Goal: Information Seeking & Learning: Learn about a topic

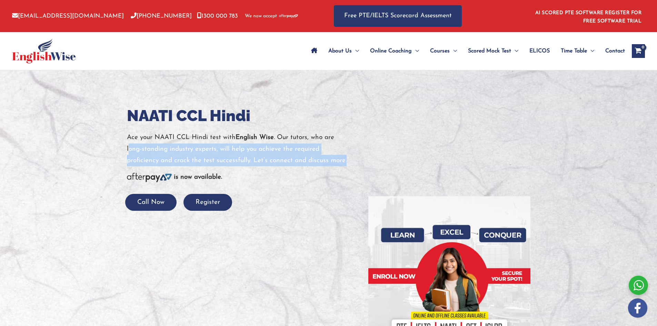
drag, startPoint x: 130, startPoint y: 148, endPoint x: 360, endPoint y: 162, distance: 230.5
click at [360, 162] on div "NAATI CCL Hindi Ace your NAATI CCL Hindi test with English Wise . Our tutors, w…" at bounding box center [242, 158] width 241 height 106
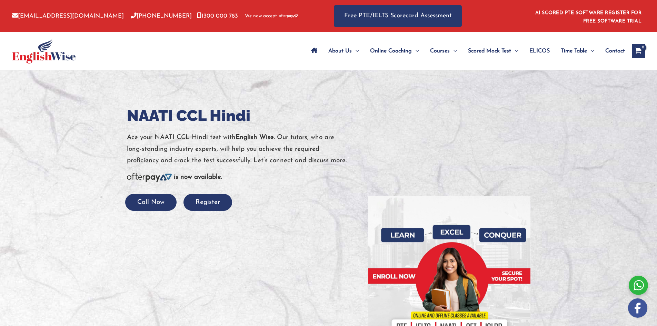
click at [164, 139] on p "Ace your NAATI CCL Hindi test with English Wise . Our tutors, who are long-stan…" at bounding box center [242, 149] width 231 height 34
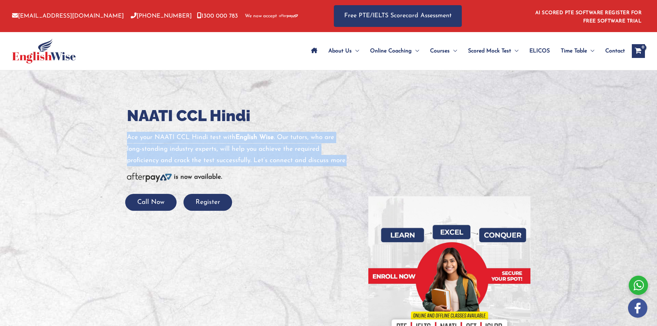
drag, startPoint x: 127, startPoint y: 134, endPoint x: 344, endPoint y: 165, distance: 219.1
click at [344, 165] on p "Ace your NAATI CCL Hindi test with English Wise . Our tutors, who are long-stan…" at bounding box center [242, 149] width 231 height 34
click at [257, 149] on p "Ace your NAATI CCL Hindi test with English Wise . Our tutors, who are long-stan…" at bounding box center [242, 149] width 231 height 34
drag, startPoint x: 123, startPoint y: 137, endPoint x: 352, endPoint y: 163, distance: 230.2
click at [352, 163] on div "NAATI CCL Hindi Ace your NAATI CCL Hindi test with English Wise . Our tutors, w…" at bounding box center [242, 158] width 241 height 106
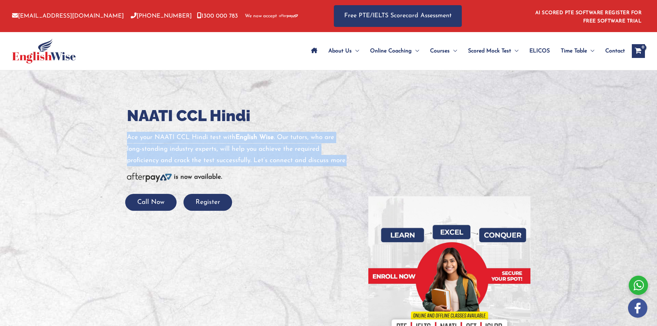
click at [247, 152] on p "Ace your NAATI CCL Hindi test with English Wise . Our tutors, who are long-stan…" at bounding box center [242, 149] width 231 height 34
drag, startPoint x: 123, startPoint y: 136, endPoint x: 357, endPoint y: 166, distance: 235.4
click at [357, 166] on div "NAATI CCL Hindi Ace your NAATI CCL Hindi test with English Wise . Our tutors, w…" at bounding box center [242, 158] width 241 height 106
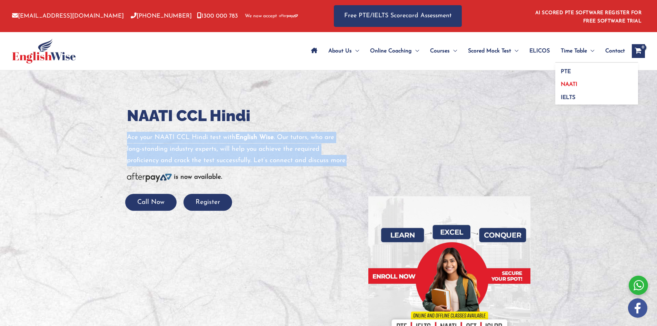
click at [574, 84] on span "NAATI" at bounding box center [569, 85] width 17 height 6
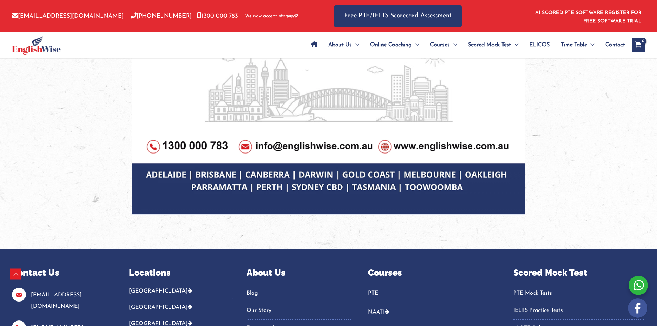
scroll to position [576, 0]
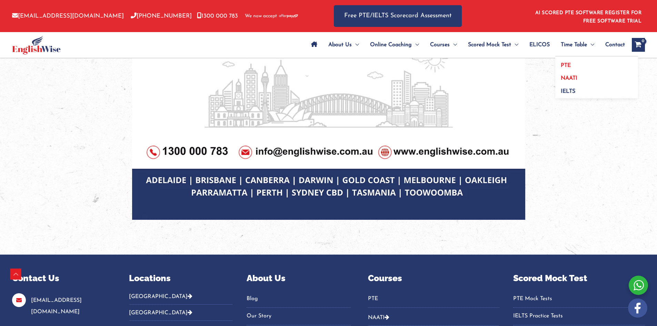
click at [567, 63] on span "PTE" at bounding box center [566, 66] width 10 height 6
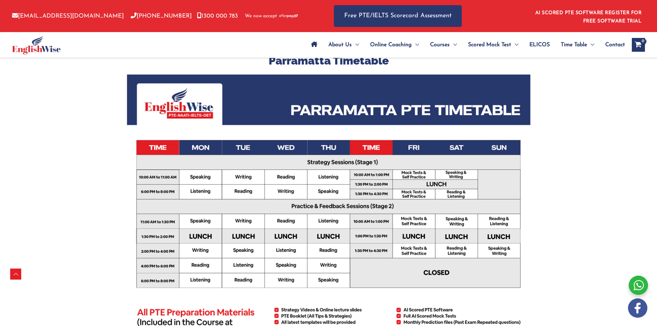
scroll to position [162, 0]
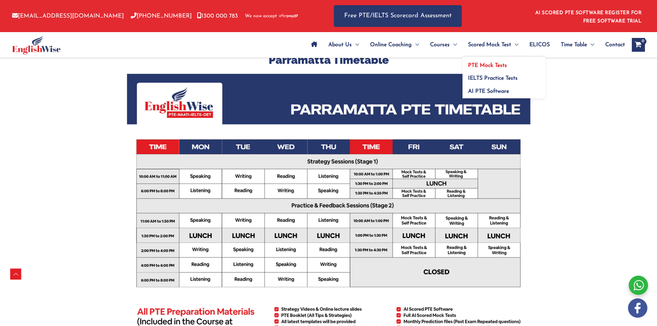
click at [495, 65] on span "PTE Mock Tests" at bounding box center [487, 66] width 39 height 6
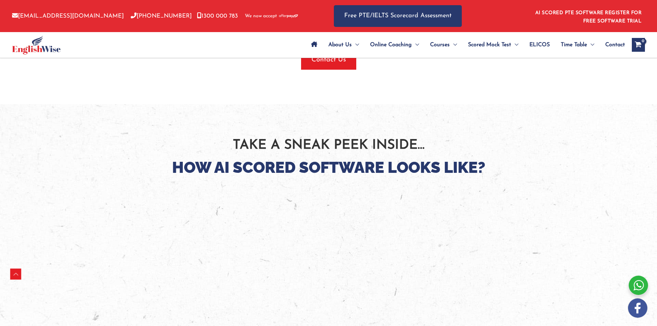
scroll to position [1000, 0]
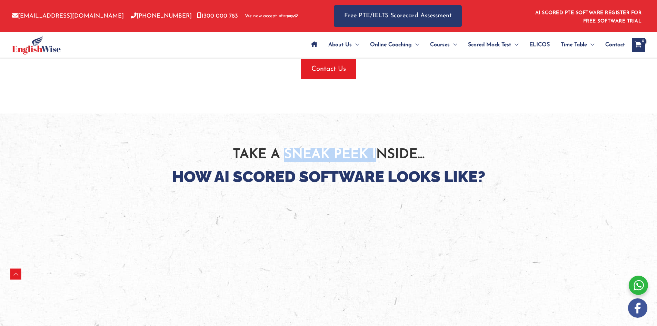
drag, startPoint x: 358, startPoint y: 150, endPoint x: 283, endPoint y: 156, distance: 76.1
click at [283, 156] on p "Take A Sneak Peek Inside…" at bounding box center [328, 155] width 393 height 14
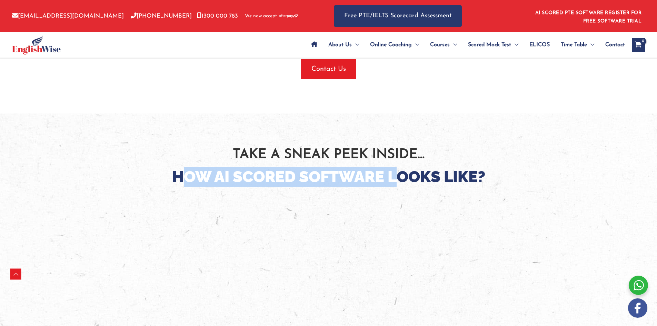
drag, startPoint x: 179, startPoint y: 177, endPoint x: 400, endPoint y: 179, distance: 221.1
click at [400, 179] on h2 "How AI Scored Software Looks Like?" at bounding box center [328, 177] width 393 height 20
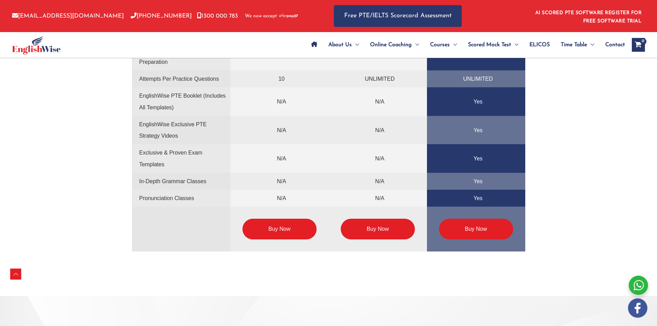
scroll to position [1690, 0]
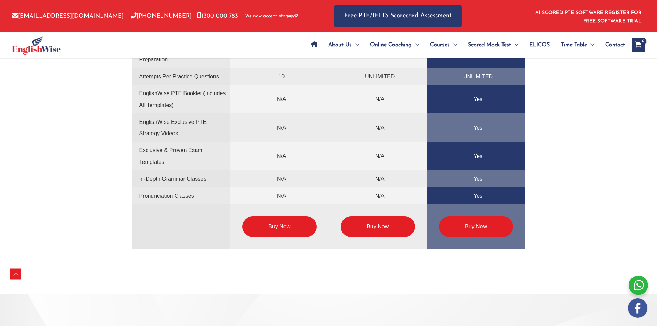
click at [280, 228] on link "Buy Now" at bounding box center [280, 226] width 74 height 21
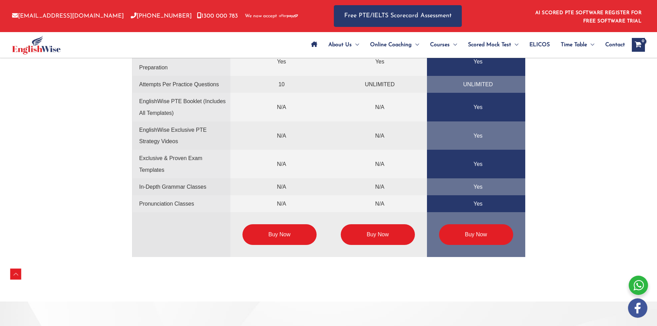
scroll to position [1680, 0]
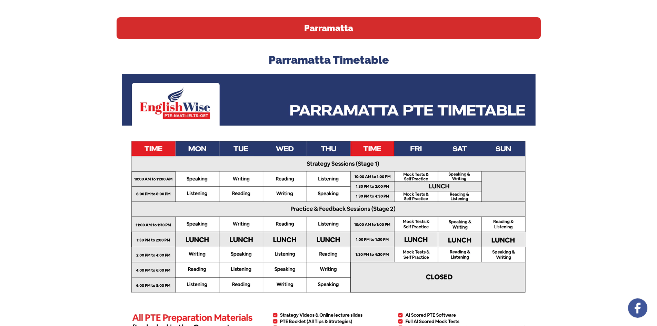
scroll to position [162, 0]
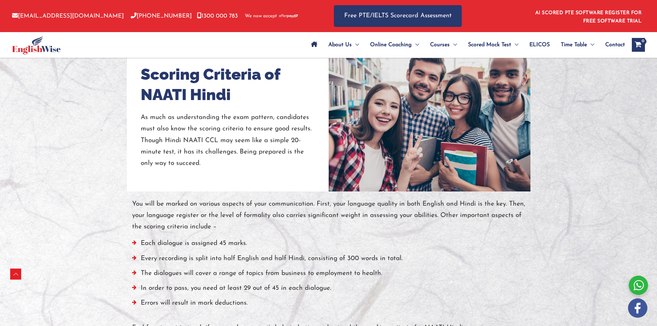
scroll to position [655, 0]
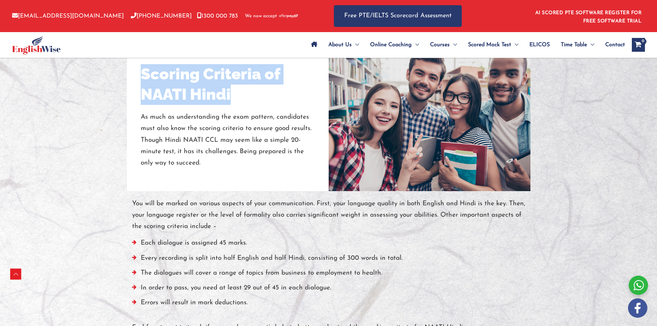
drag, startPoint x: 143, startPoint y: 71, endPoint x: 241, endPoint y: 100, distance: 102.6
click at [241, 100] on h2 "Scoring Criteria of NAATI Hindi" at bounding box center [228, 84] width 174 height 40
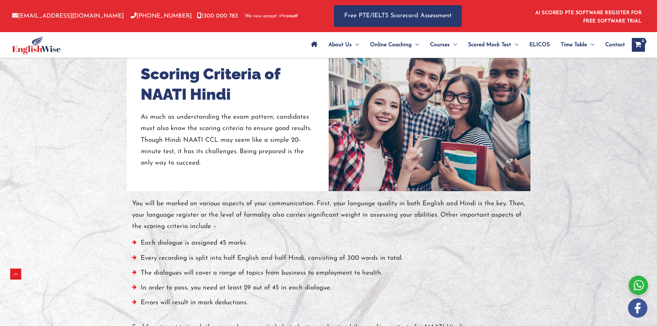
click at [159, 118] on p "As much as understanding the exam pattern, candidates must also know the scorin…" at bounding box center [228, 139] width 174 height 57
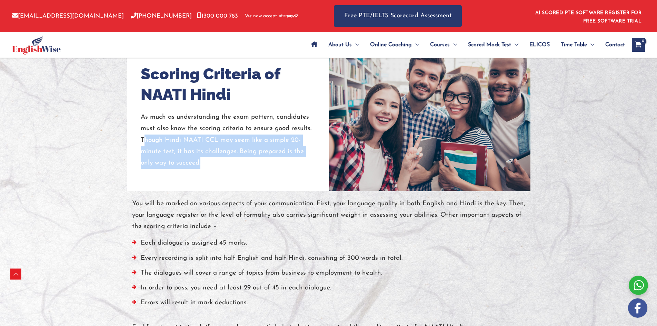
drag, startPoint x: 143, startPoint y: 139, endPoint x: 235, endPoint y: 164, distance: 95.4
click at [235, 164] on p "As much as understanding the exam pattern, candidates must also know the scorin…" at bounding box center [228, 139] width 174 height 57
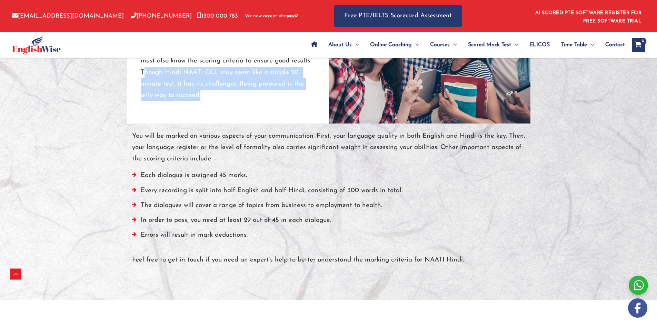
scroll to position [724, 0]
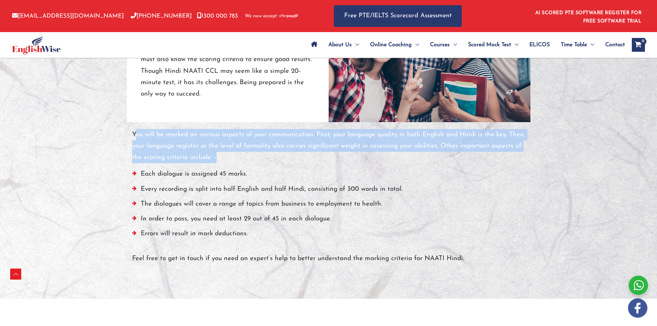
drag, startPoint x: 135, startPoint y: 137, endPoint x: 227, endPoint y: 162, distance: 95.6
click at [227, 162] on p "You will be marked on various aspects of your communication. First, your langua…" at bounding box center [328, 146] width 393 height 34
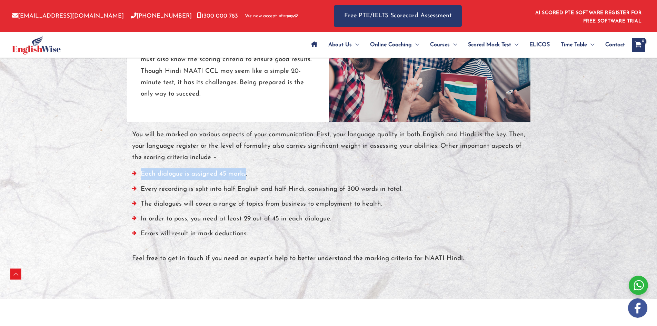
drag, startPoint x: 140, startPoint y: 172, endPoint x: 246, endPoint y: 182, distance: 106.7
click at [246, 182] on li "Each dialogue is assigned 45 marks." at bounding box center [328, 175] width 393 height 15
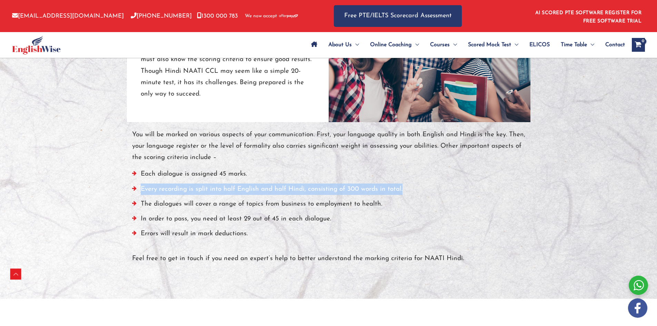
drag, startPoint x: 140, startPoint y: 190, endPoint x: 416, endPoint y: 193, distance: 275.6
click at [416, 191] on li "Every recording is split into half English and half Hindi, consisting of 300 wo…" at bounding box center [328, 191] width 393 height 15
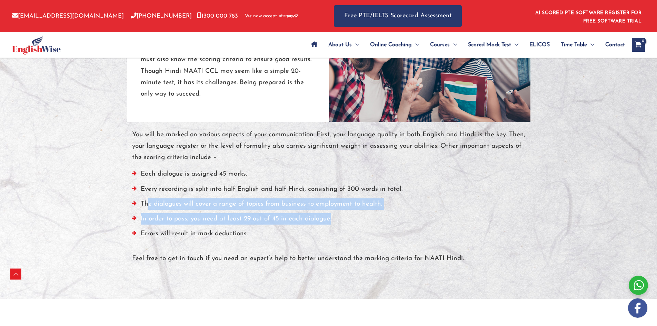
drag, startPoint x: 148, startPoint y: 207, endPoint x: 312, endPoint y: 217, distance: 164.6
click at [330, 217] on ul "Each dialogue is assigned 45 marks. Every recording is split into half English …" at bounding box center [328, 205] width 393 height 75
click at [259, 220] on li "In order to pass, you need at least 29 out of 45 in each dialogue." at bounding box center [328, 220] width 393 height 15
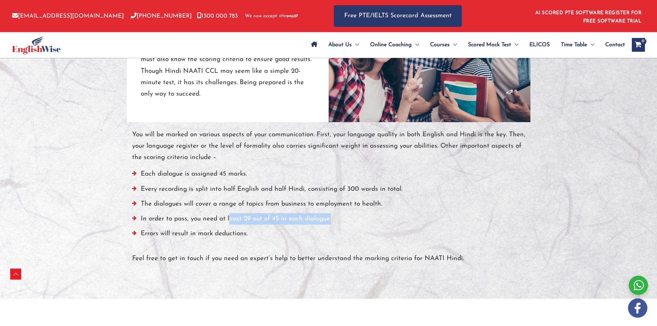
drag, startPoint x: 229, startPoint y: 219, endPoint x: 348, endPoint y: 217, distance: 119.0
click at [348, 217] on li "In order to pass, you need at least 29 out of 45 in each dialogue." at bounding box center [328, 220] width 393 height 15
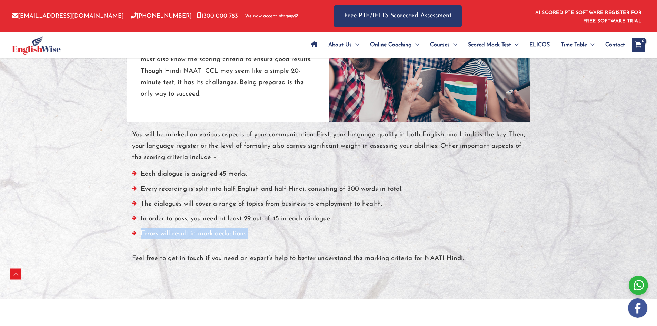
drag, startPoint x: 141, startPoint y: 234, endPoint x: 262, endPoint y: 231, distance: 121.1
click at [262, 231] on li "Errors will result in mark deductions." at bounding box center [328, 235] width 393 height 15
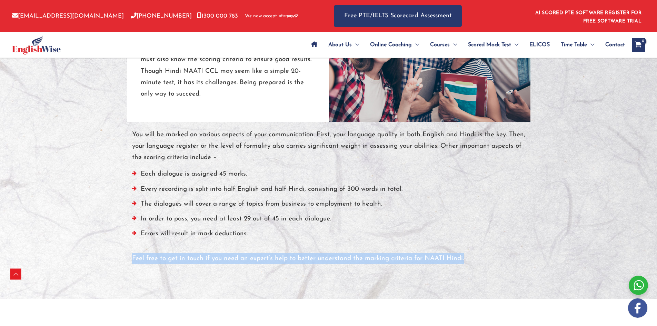
drag, startPoint x: 132, startPoint y: 259, endPoint x: 467, endPoint y: 251, distance: 334.4
click at [467, 251] on div "You will be marked on various aspects of your communication. First, your langua…" at bounding box center [328, 197] width 393 height 136
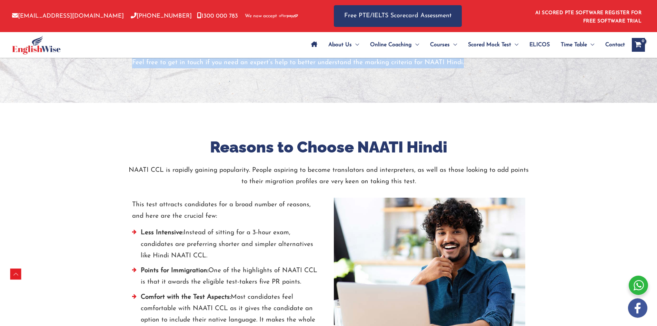
scroll to position [966, 0]
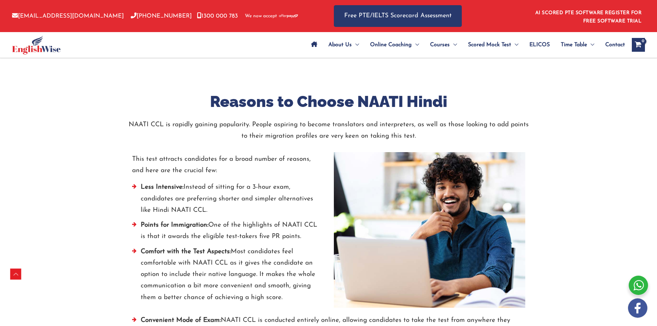
drag, startPoint x: 127, startPoint y: 121, endPoint x: 254, endPoint y: 214, distance: 157.6
click at [254, 214] on div "Reasons to Choose NAATI Hindi NAATI CCL is rapidly gaining popularity. People a…" at bounding box center [329, 316] width 404 height 448
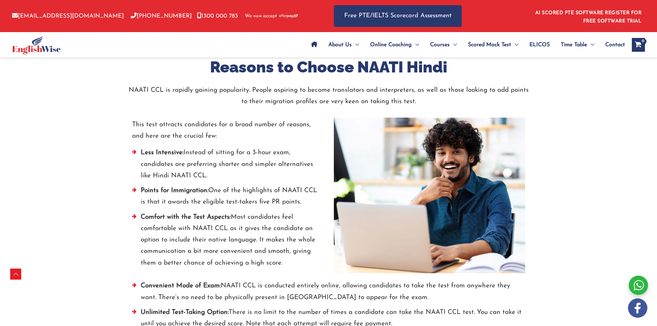
drag, startPoint x: 139, startPoint y: 190, endPoint x: 302, endPoint y: 200, distance: 163.8
click at [302, 200] on li "Points for Immigration: One of the highlights of NAATI CCL is that it awards th…" at bounding box center [227, 198] width 191 height 27
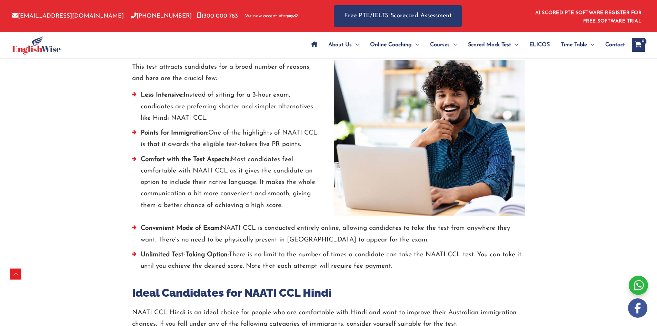
scroll to position [1069, 0]
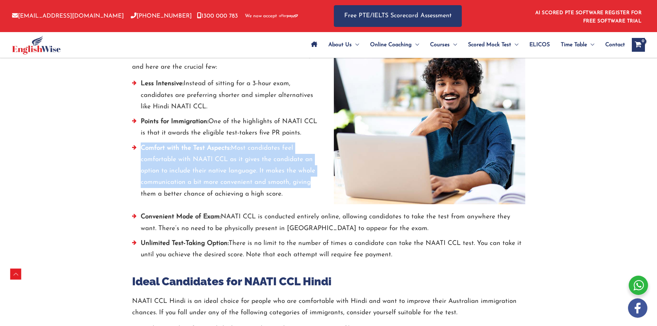
drag, startPoint x: 141, startPoint y: 145, endPoint x: 305, endPoint y: 182, distance: 168.0
click at [305, 182] on li "Comfort with the Test Aspects: Most candidates feel comfortable with NAATI CCL …" at bounding box center [227, 172] width 191 height 61
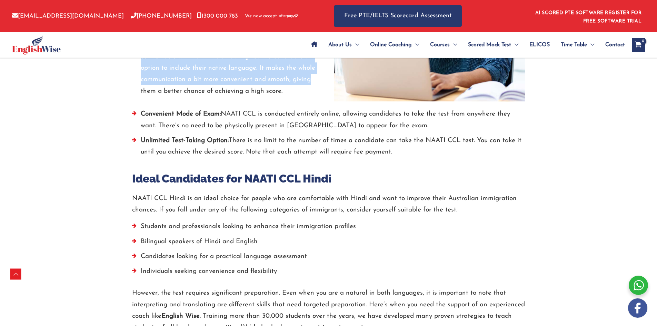
scroll to position [1173, 0]
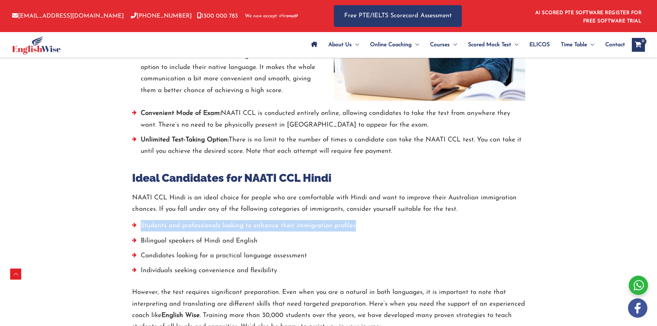
drag, startPoint x: 136, startPoint y: 225, endPoint x: 311, endPoint y: 234, distance: 175.1
click at [319, 231] on li "Students and professionals looking to enhance their immigration profiles" at bounding box center [328, 227] width 393 height 15
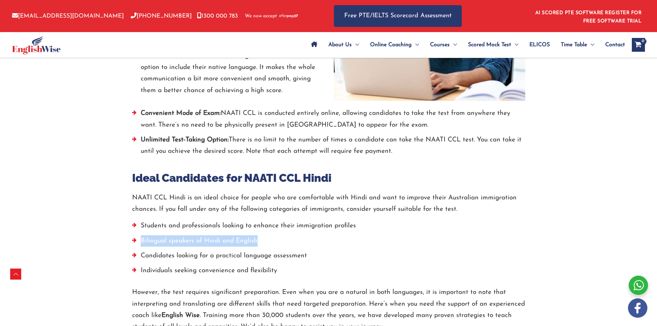
drag, startPoint x: 141, startPoint y: 241, endPoint x: 292, endPoint y: 240, distance: 151.4
click at [292, 240] on li "Bilingual speakers of Hindi and English" at bounding box center [328, 242] width 393 height 15
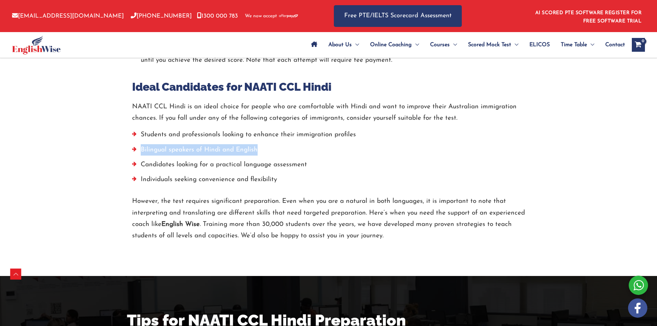
scroll to position [1276, 0]
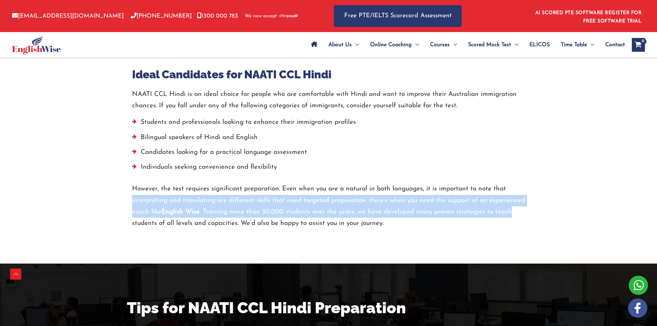
drag, startPoint x: 130, startPoint y: 199, endPoint x: 511, endPoint y: 210, distance: 380.7
click at [511, 210] on div "Ideal Candidates for NAATI CCL Hindi NAATI CCL Hindi is an ideal choice for peo…" at bounding box center [329, 143] width 404 height 172
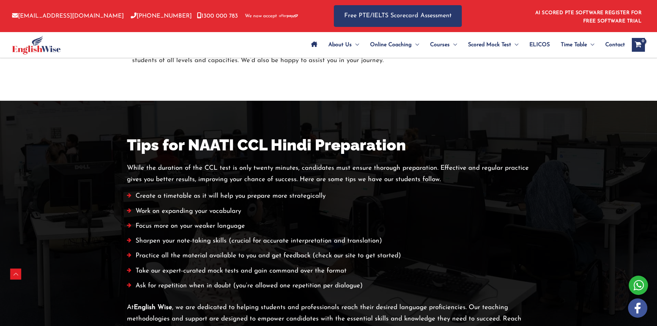
scroll to position [1449, 0]
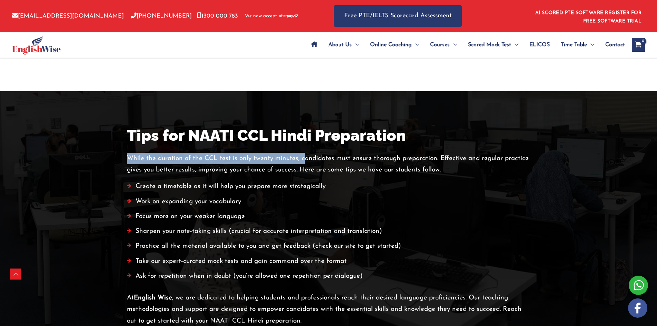
drag, startPoint x: 124, startPoint y: 159, endPoint x: 304, endPoint y: 159, distance: 180.1
click at [304, 159] on div "Tips for NAATI CCL Hindi Preparation While the duration of the CCL test is only…" at bounding box center [329, 226] width 414 height 201
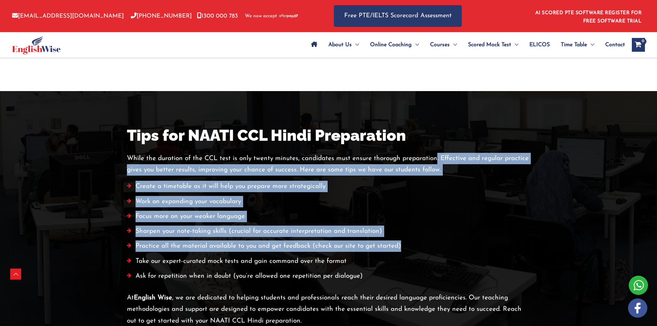
drag, startPoint x: 435, startPoint y: 158, endPoint x: 402, endPoint y: 254, distance: 102.0
click at [402, 254] on div "While the duration of the CCL test is only twenty minutes, candidates must ensu…" at bounding box center [329, 219] width 404 height 132
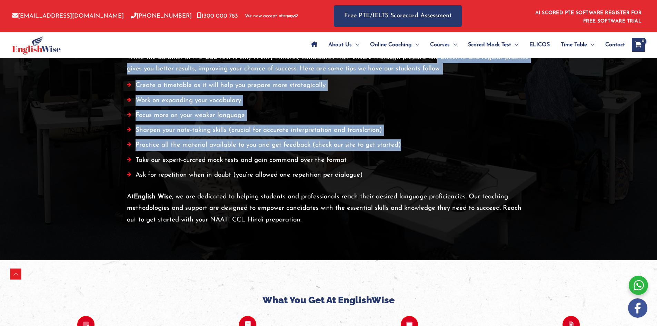
scroll to position [1552, 0]
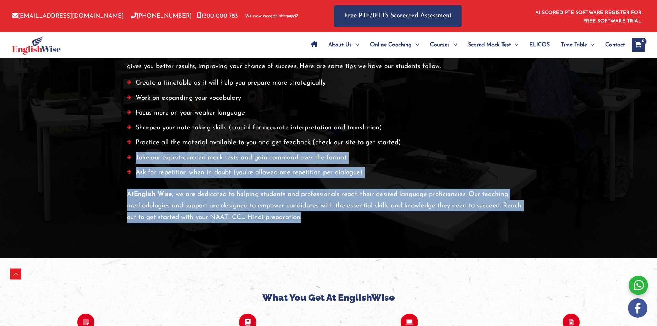
drag, startPoint x: 136, startPoint y: 157, endPoint x: 314, endPoint y: 220, distance: 189.0
click at [314, 220] on div "Tips for NAATI CCL Hindi Preparation While the duration of the CCL test is only…" at bounding box center [329, 122] width 404 height 201
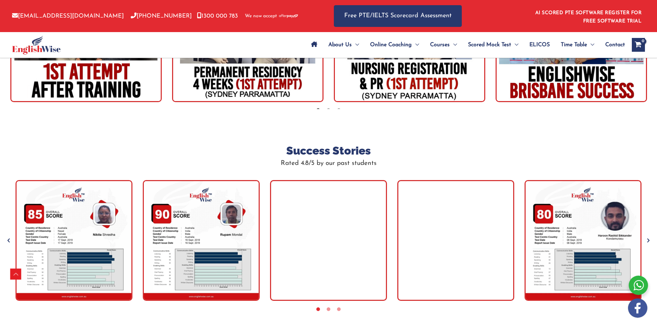
scroll to position [2173, 0]
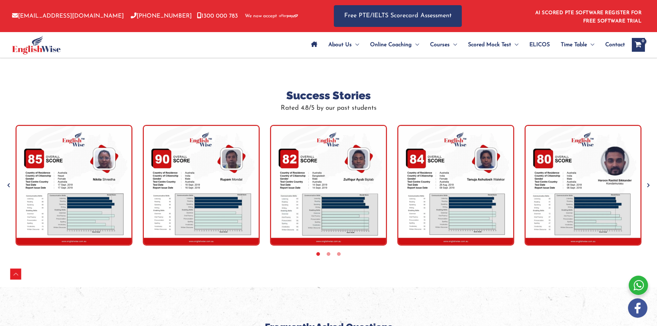
click at [648, 184] on icon "Next" at bounding box center [648, 185] width 7 height 7
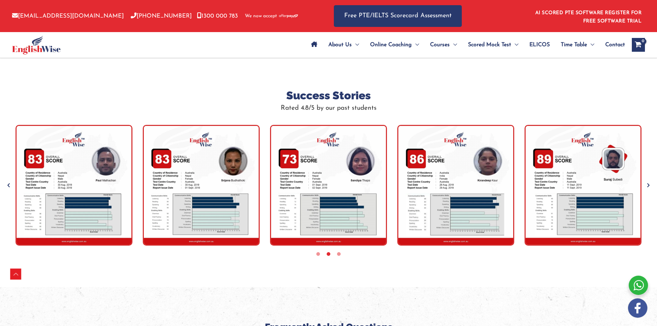
click at [8, 185] on icon "Previous" at bounding box center [8, 185] width 7 height 7
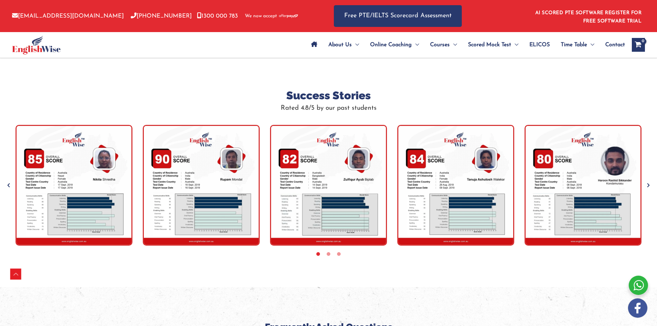
click at [647, 186] on icon "Next" at bounding box center [648, 185] width 7 height 7
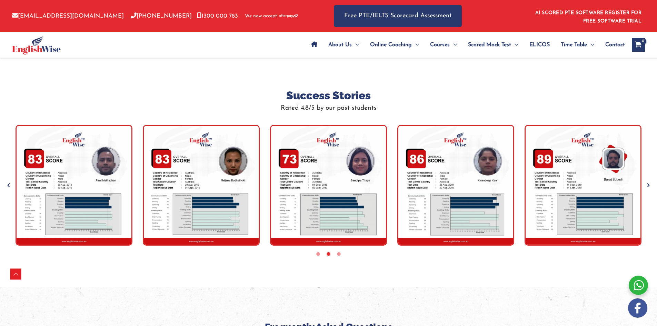
click at [647, 186] on icon "Next" at bounding box center [648, 185] width 7 height 7
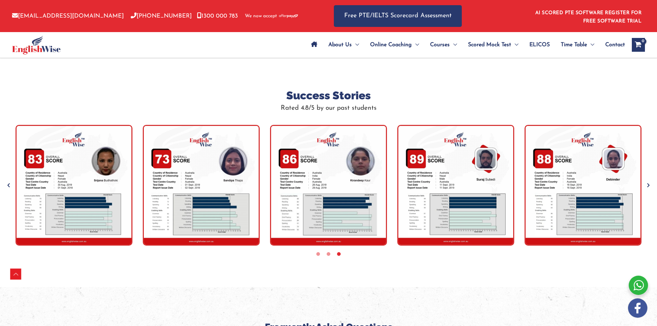
click at [647, 186] on icon "Next" at bounding box center [648, 185] width 7 height 7
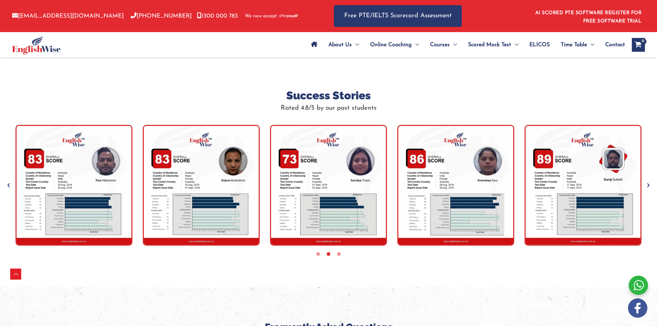
click at [647, 186] on icon "Next" at bounding box center [648, 185] width 7 height 7
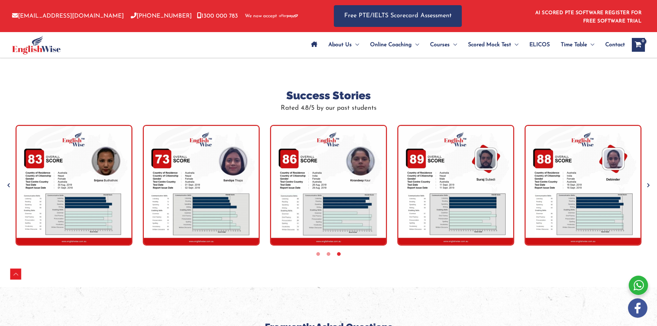
click at [647, 186] on icon "Next" at bounding box center [648, 185] width 7 height 7
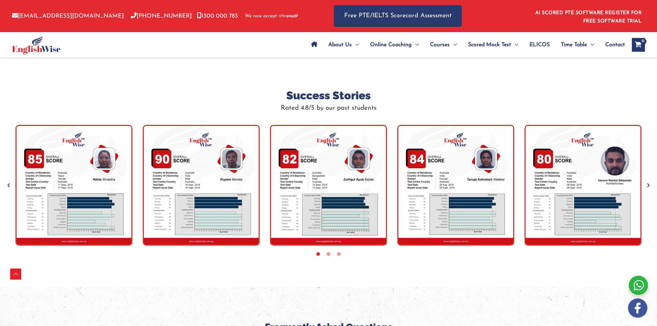
click at [647, 186] on icon "Next" at bounding box center [648, 185] width 7 height 7
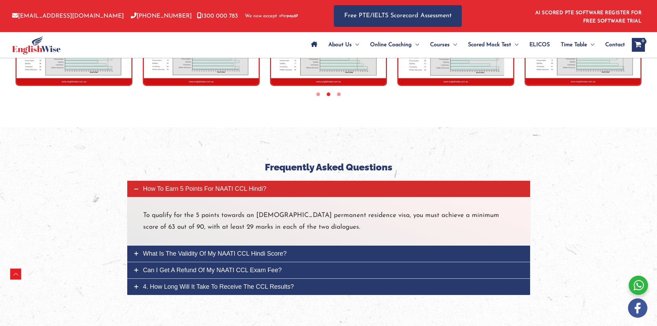
scroll to position [2415, 0]
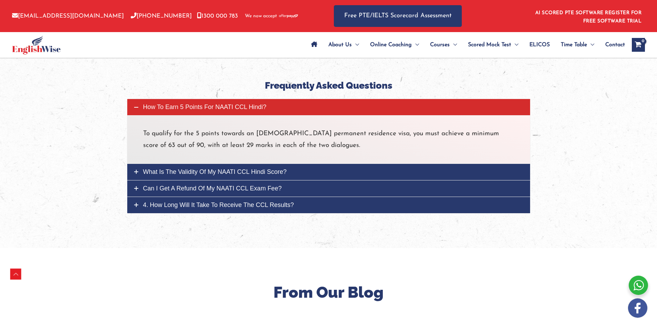
click at [134, 172] on icon at bounding box center [136, 172] width 4 height 4
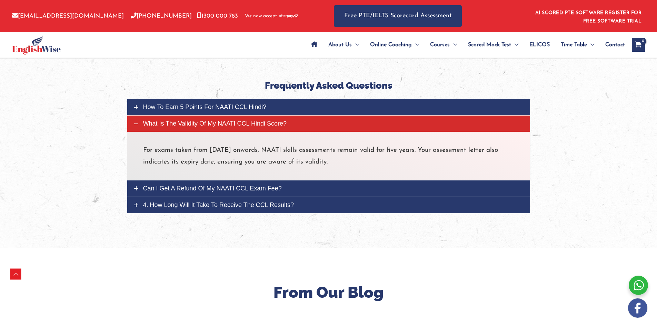
click at [133, 188] on link "Can I get a refund of my NAATI CCL exam fee?" at bounding box center [328, 188] width 403 height 16
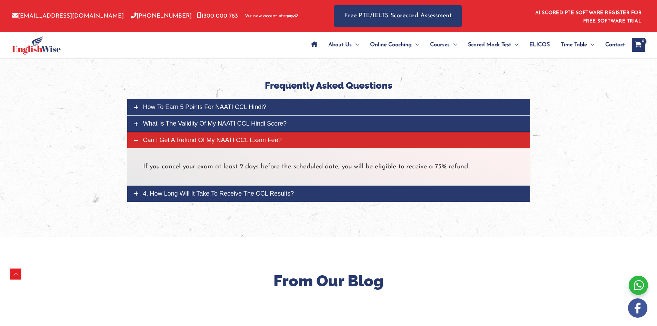
click at [131, 196] on link "4. How long will it take to receive the CCL results?" at bounding box center [328, 194] width 403 height 16
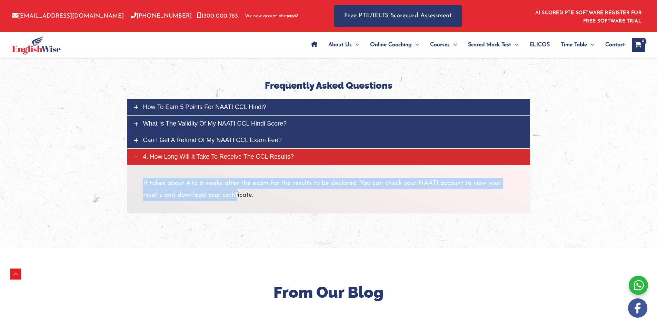
drag, startPoint x: 144, startPoint y: 185, endPoint x: 238, endPoint y: 193, distance: 94.1
click at [238, 193] on p "It takes about 4 to 6 weeks after the exam for the results to be declared. You …" at bounding box center [328, 189] width 371 height 23
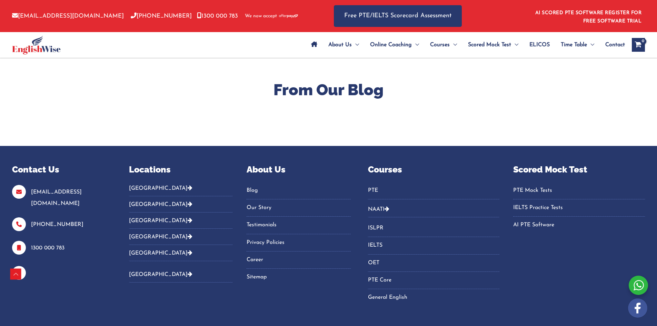
scroll to position [2622, 0]
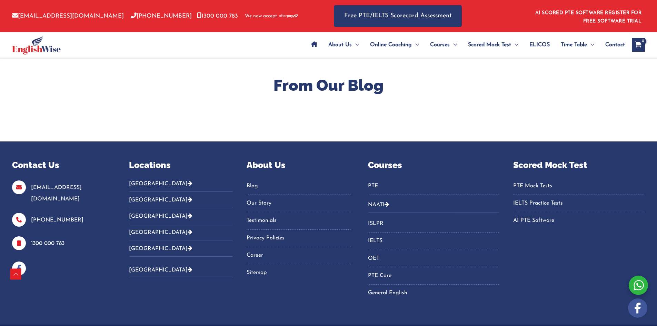
click at [379, 204] on link "NAATI" at bounding box center [376, 205] width 17 height 6
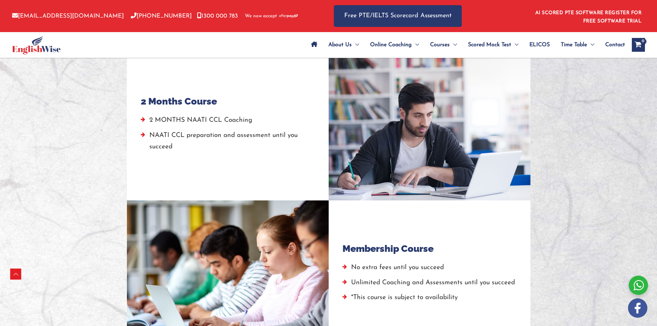
scroll to position [621, 0]
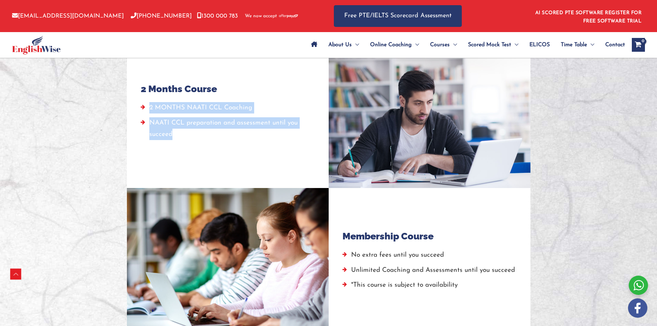
drag, startPoint x: 145, startPoint y: 110, endPoint x: 236, endPoint y: 139, distance: 96.0
click at [236, 139] on ul "2 MONTHS NAATI CCL Coaching NAATI CCL preparation and assessment until you succ…" at bounding box center [228, 122] width 174 height 41
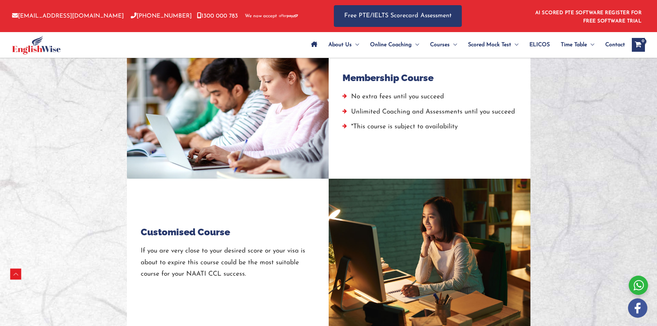
scroll to position [793, 0]
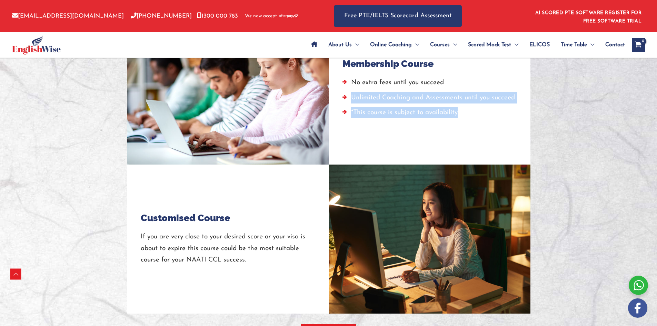
drag, startPoint x: 353, startPoint y: 101, endPoint x: 465, endPoint y: 125, distance: 114.7
click at [465, 125] on div "Membership Course No extra fees until you succeed Unlimited Coaching and Assess…" at bounding box center [430, 89] width 174 height 121
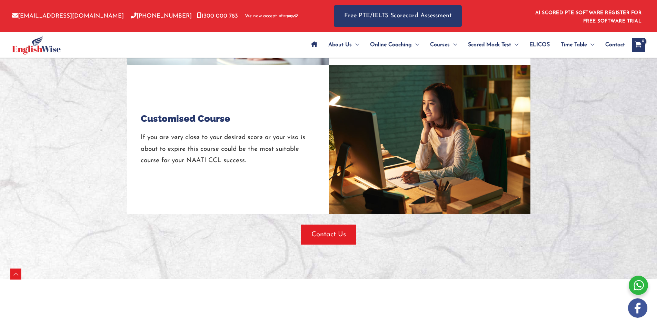
scroll to position [897, 0]
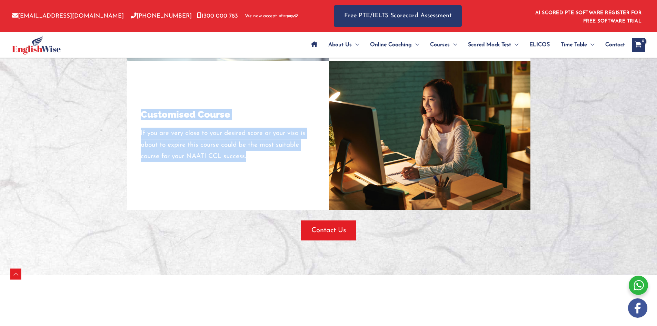
drag, startPoint x: 128, startPoint y: 147, endPoint x: 257, endPoint y: 166, distance: 130.5
click at [257, 166] on div "Customised Course If you are very close to your desired score or your visa is a…" at bounding box center [228, 135] width 202 height 149
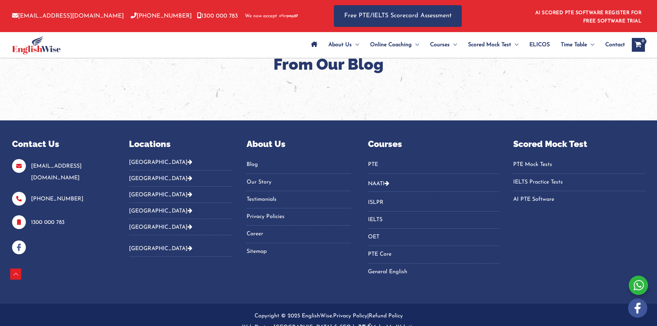
scroll to position [1958, 0]
